Goal: Task Accomplishment & Management: Use online tool/utility

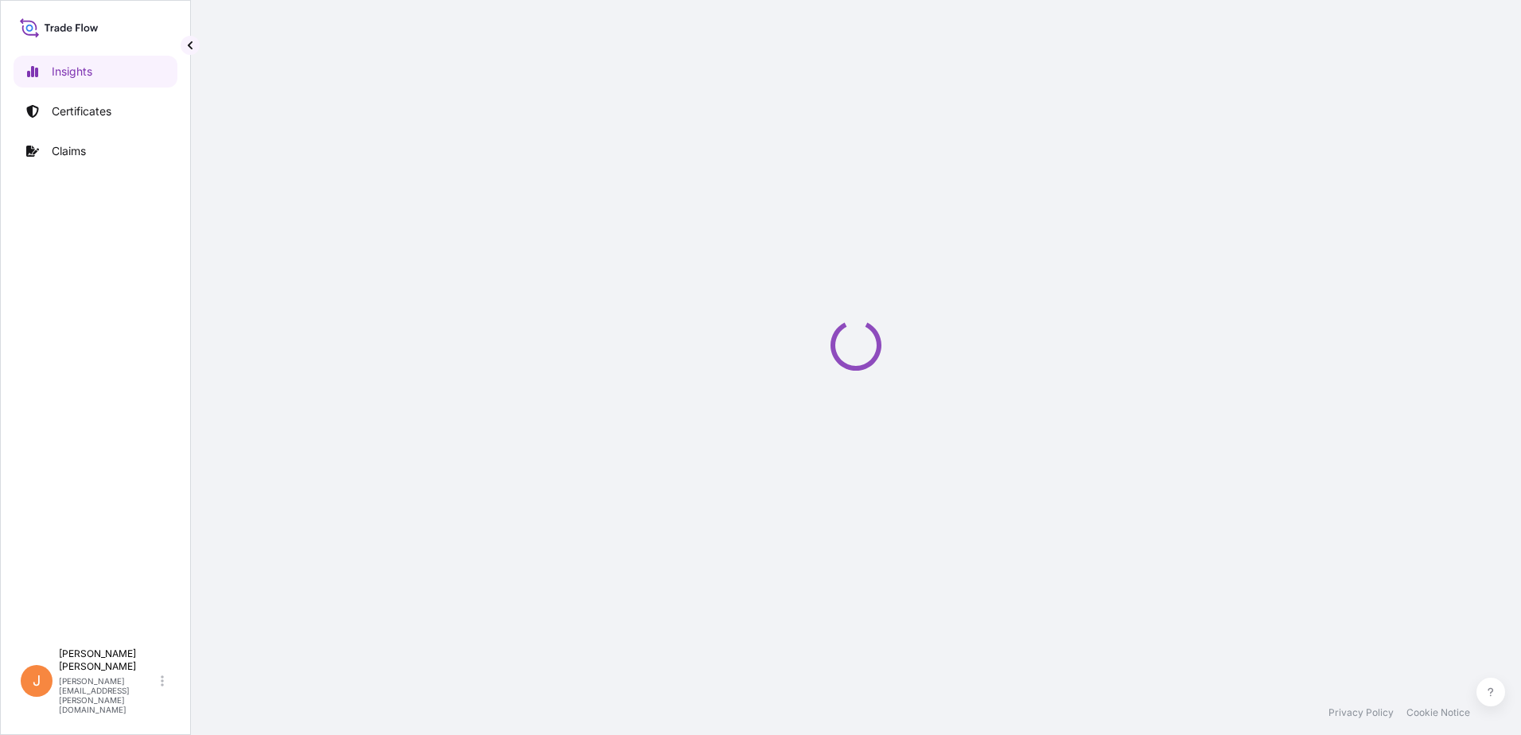
select select "2025"
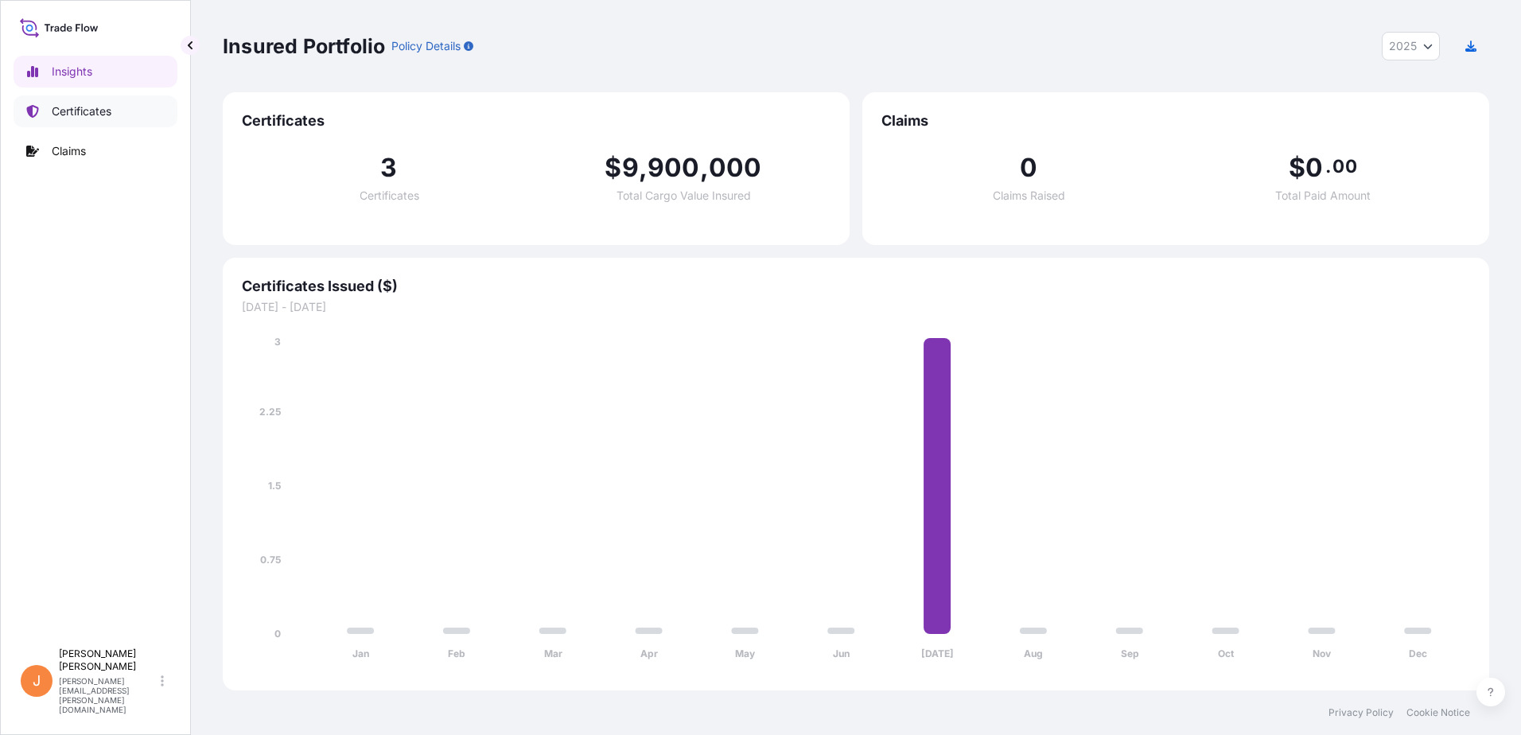
click at [77, 115] on p "Certificates" at bounding box center [82, 111] width 60 height 16
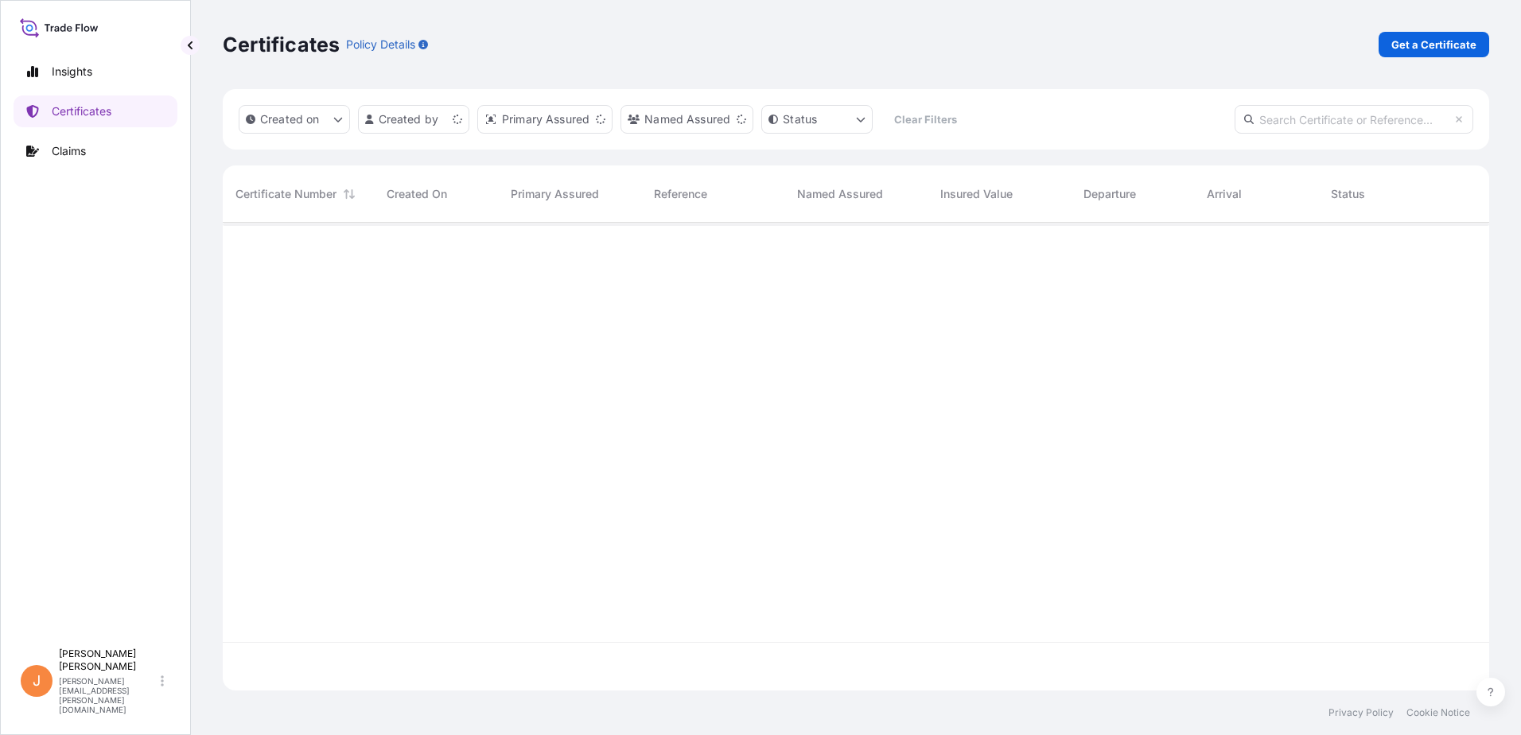
scroll to position [465, 1254]
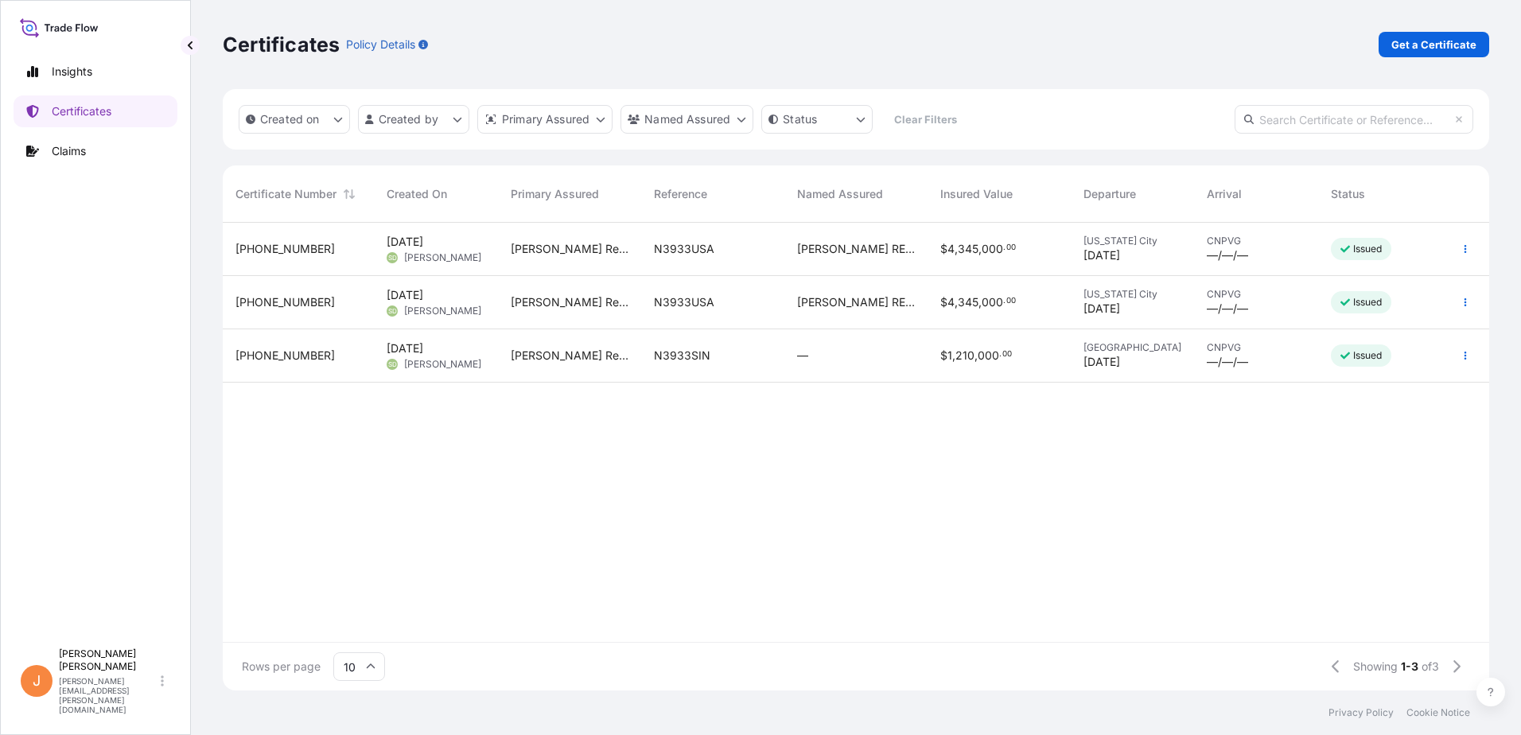
click at [1177, 47] on div "Certificates Policy Details Get a Certificate" at bounding box center [856, 44] width 1266 height 25
